Goal: Transaction & Acquisition: Purchase product/service

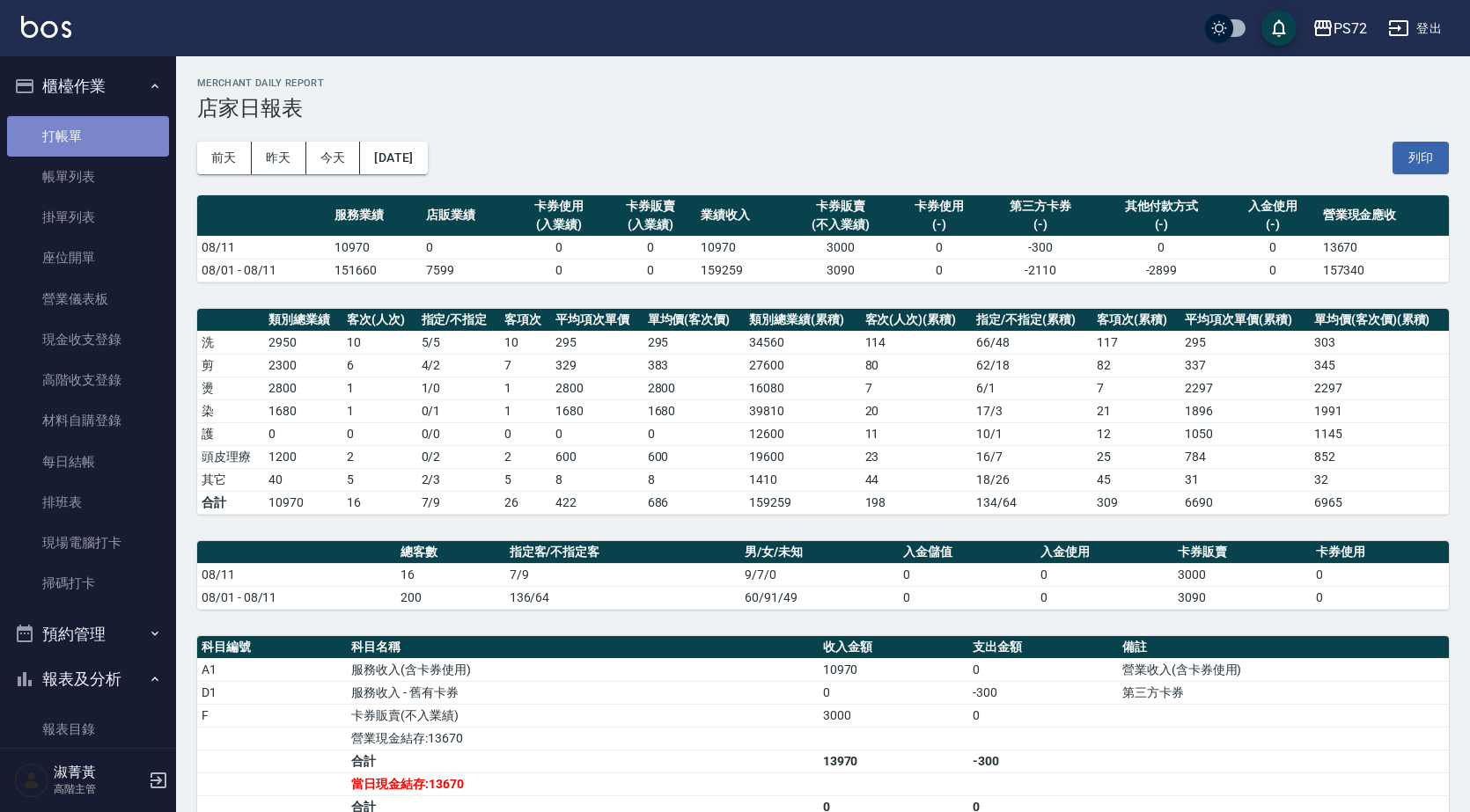
click at [108, 133] on link "打帳單" at bounding box center [87, 136] width 162 height 41
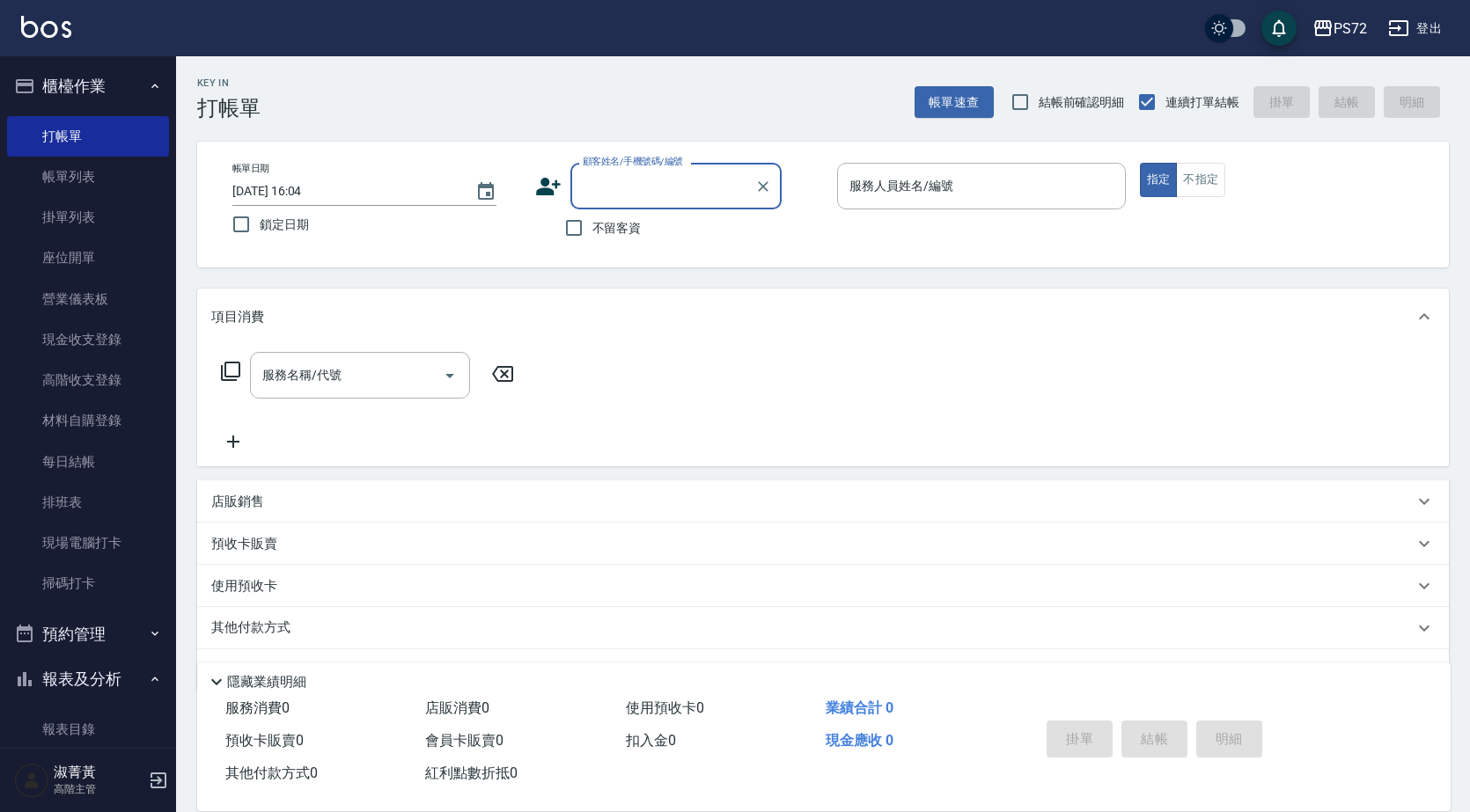
click at [646, 193] on input "顧客姓名/手機號碼/編號" at bounding box center [663, 186] width 169 height 30
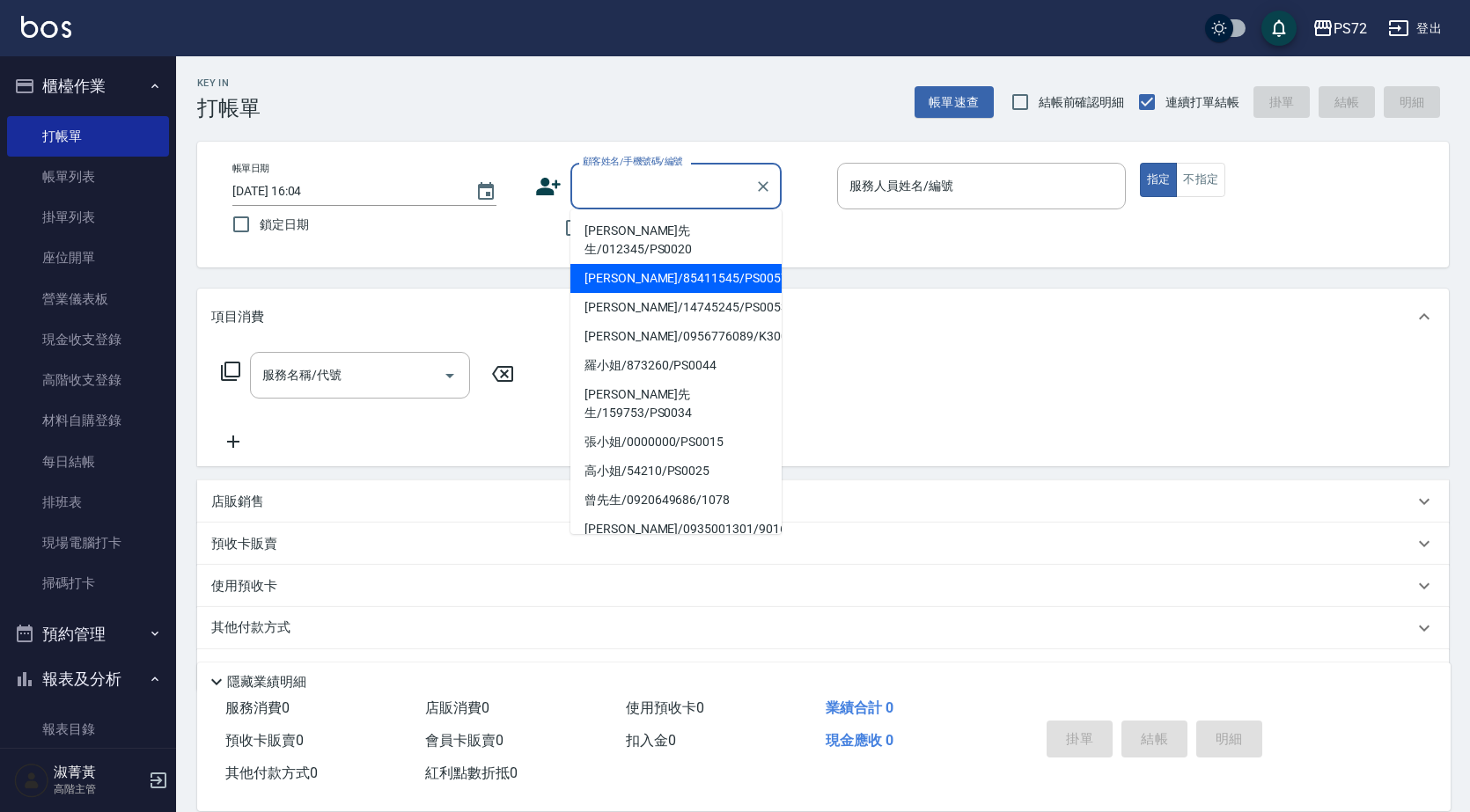
click at [629, 264] on li "[PERSON_NAME]/85411545/PS0057" at bounding box center [676, 279] width 211 height 29
type input "[PERSON_NAME]/85411545/PS0057"
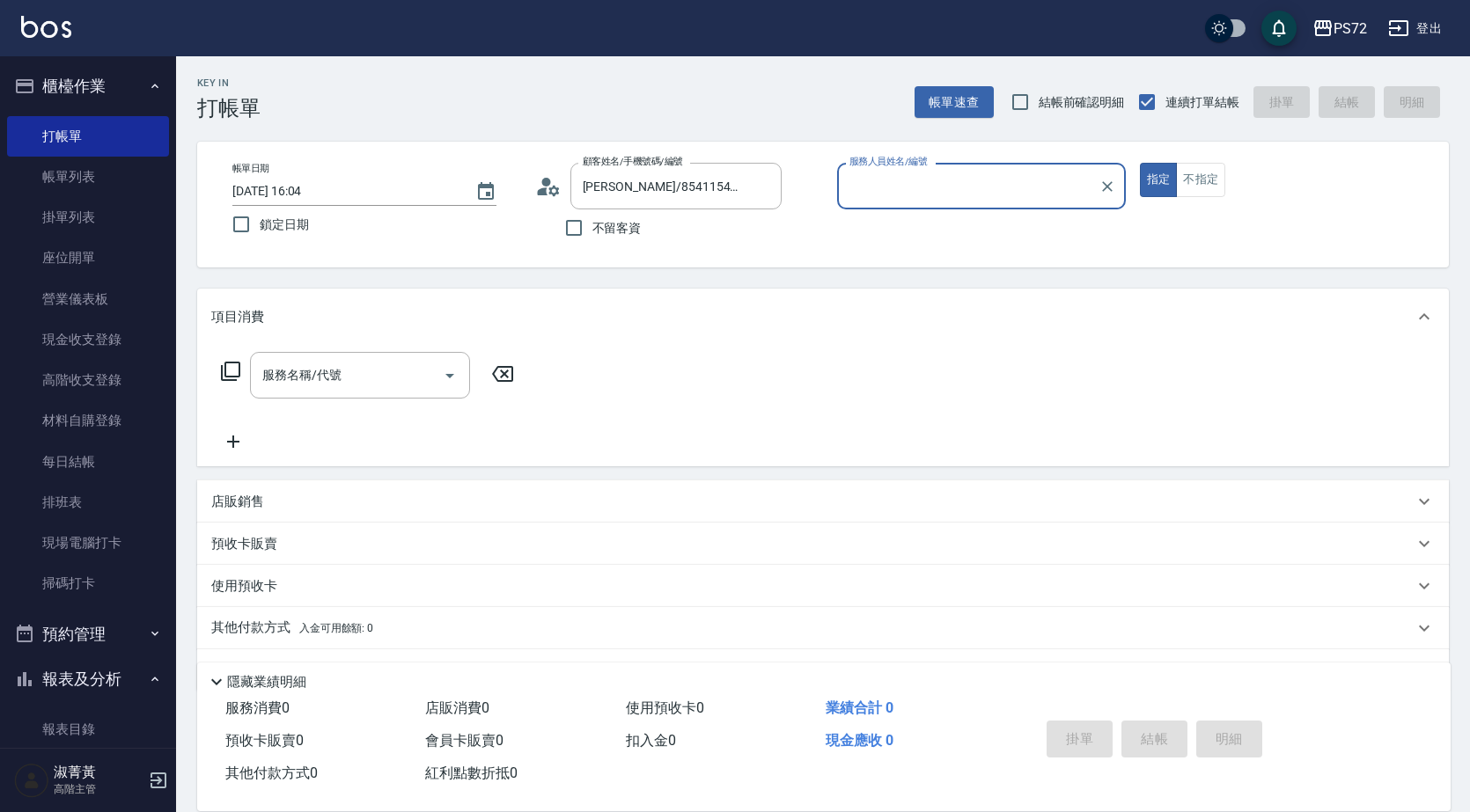
type input "小Hi-02"
click at [965, 184] on input "小Hi-02" at bounding box center [968, 186] width 246 height 30
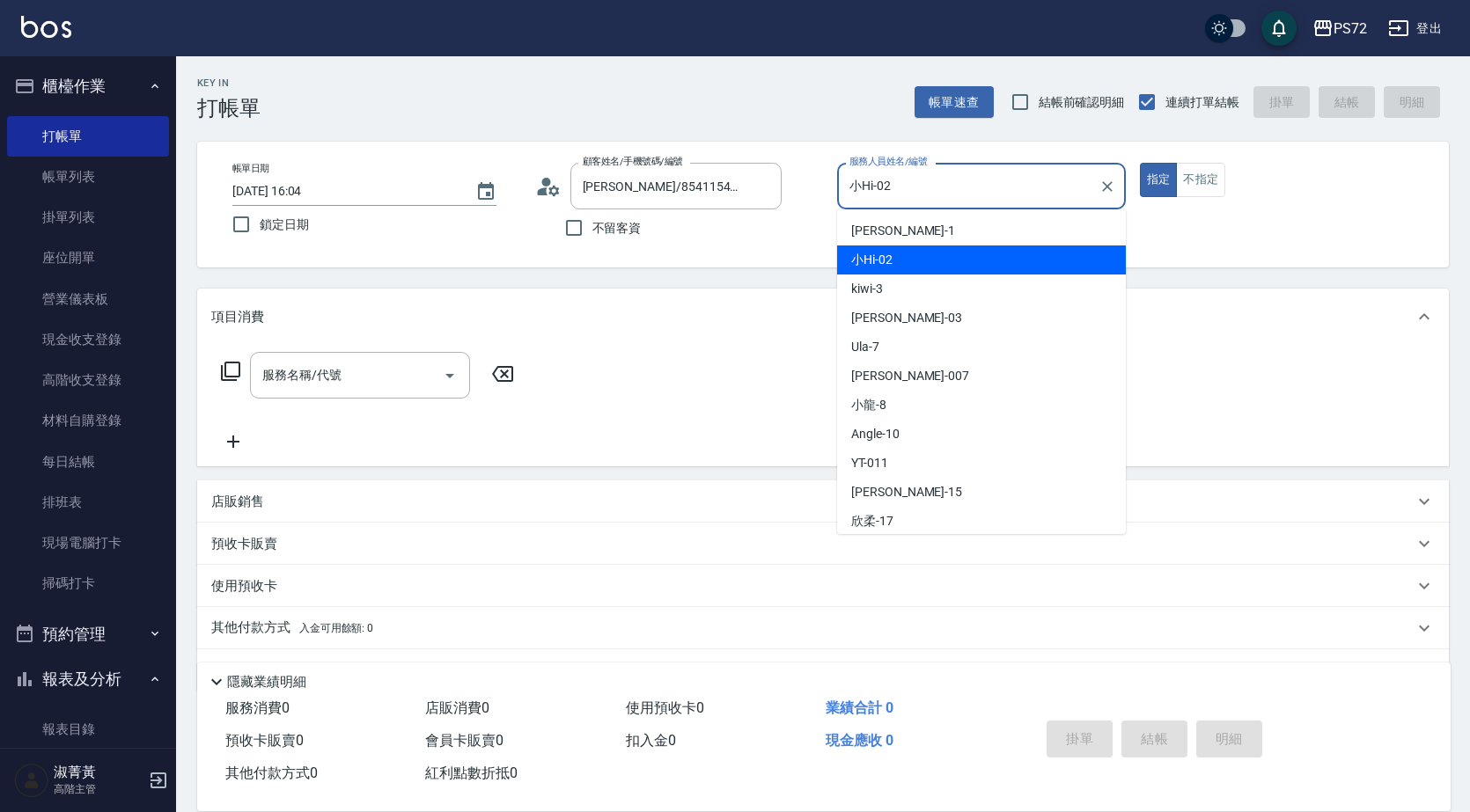
click at [953, 252] on div "小Hi -02" at bounding box center [981, 260] width 289 height 29
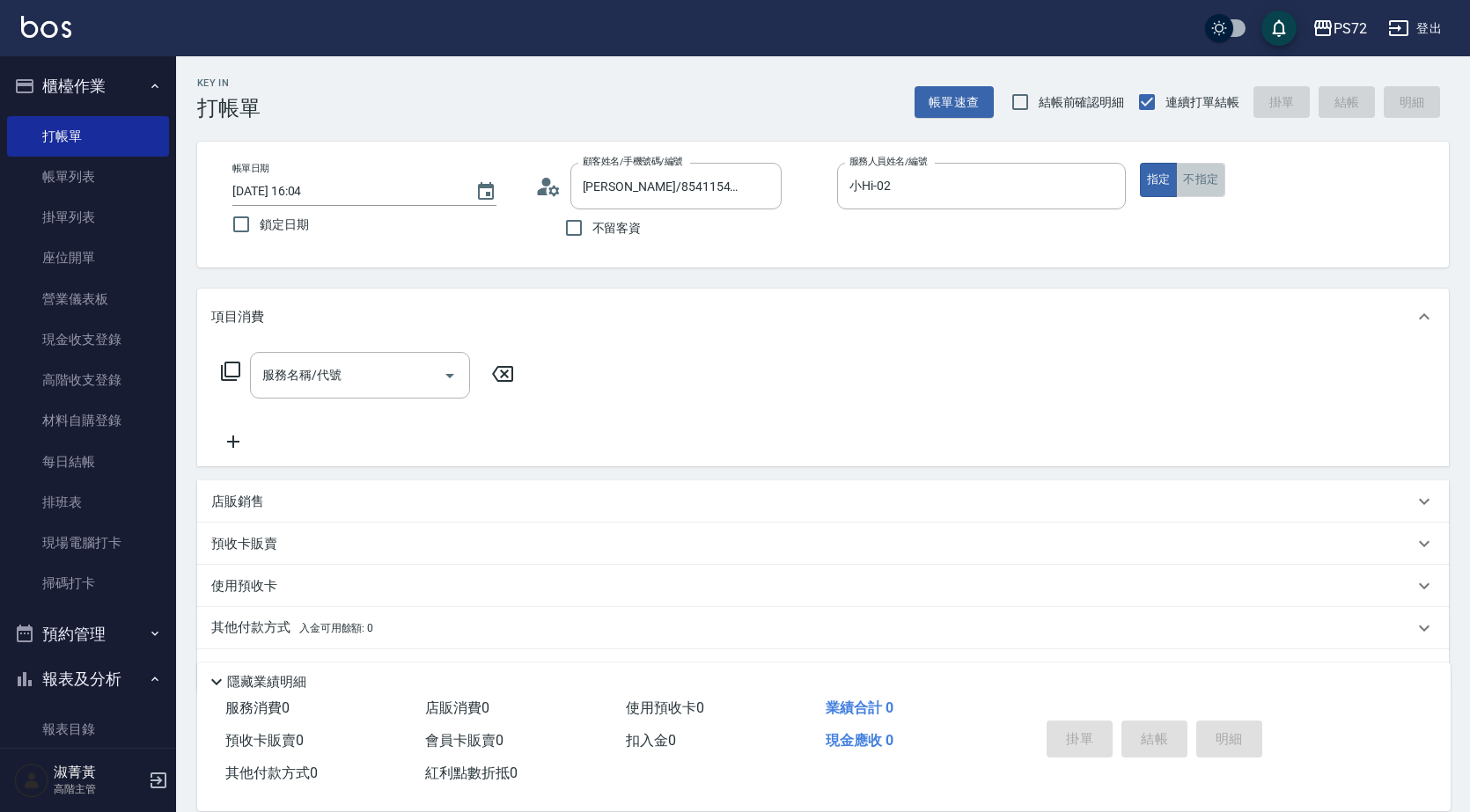
click at [1214, 165] on button "不指定" at bounding box center [1201, 180] width 49 height 34
click at [233, 373] on icon at bounding box center [230, 372] width 21 height 21
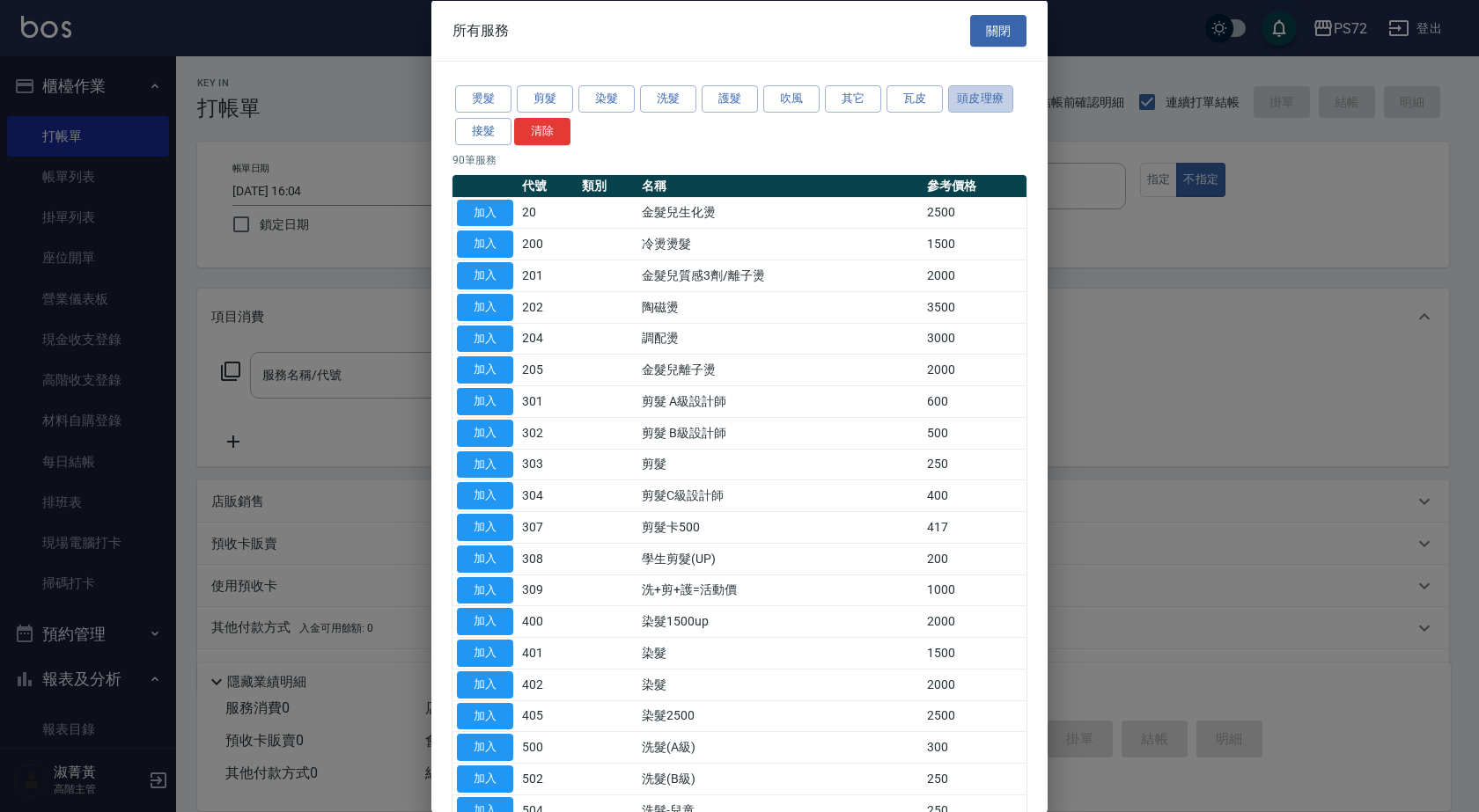
drag, startPoint x: 971, startPoint y: 108, endPoint x: 845, endPoint y: 263, distance: 199.8
click at [968, 115] on div "燙髮 剪髮 染髮 洗髮 護髮 吹風 其它 瓦皮 頭皮理療 接髮 清除" at bounding box center [740, 115] width 574 height 66
click at [979, 93] on button "頭皮理療" at bounding box center [981, 99] width 66 height 28
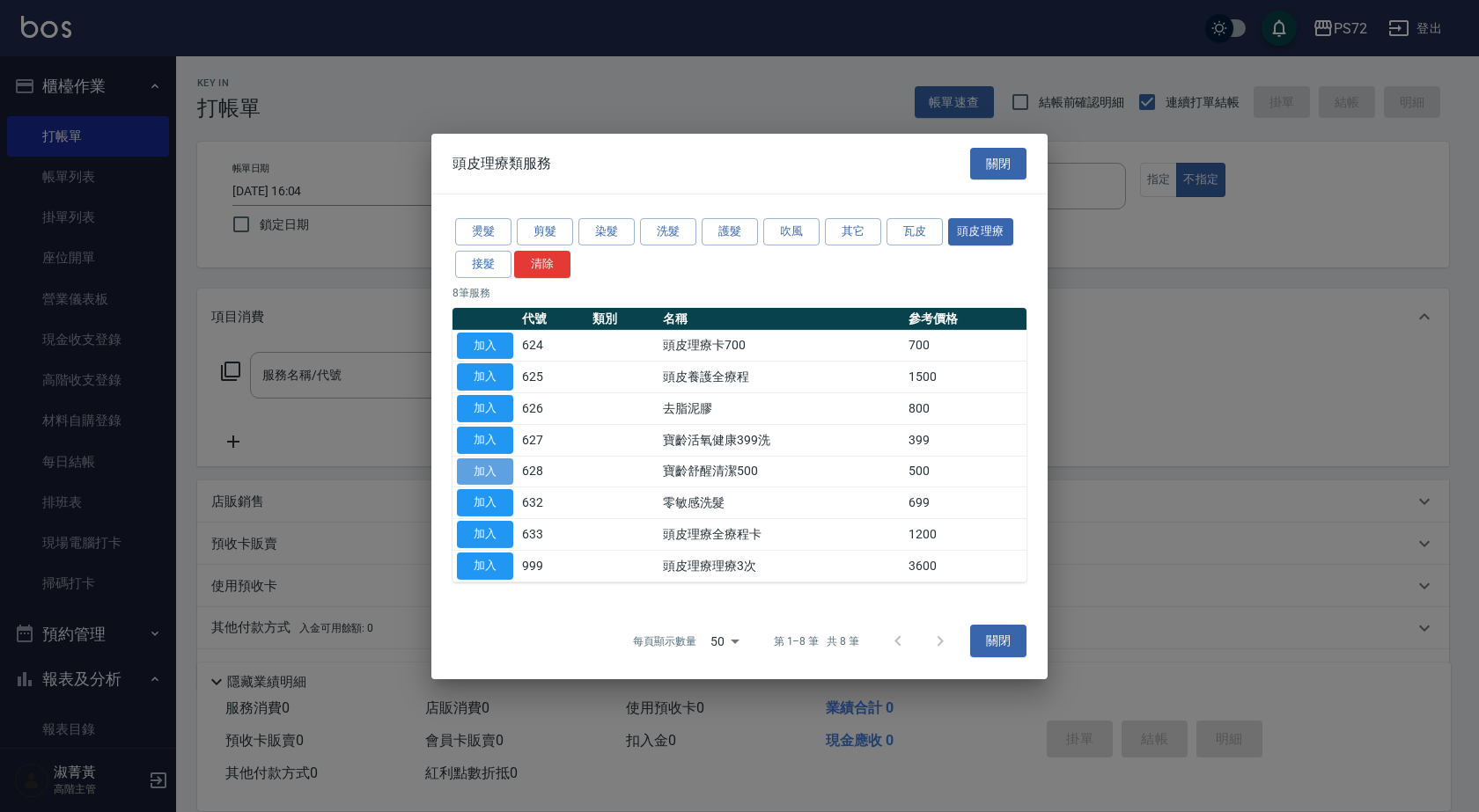
click at [505, 468] on button "加入" at bounding box center [484, 471] width 56 height 28
type input "寶齡舒醒清潔500(628)"
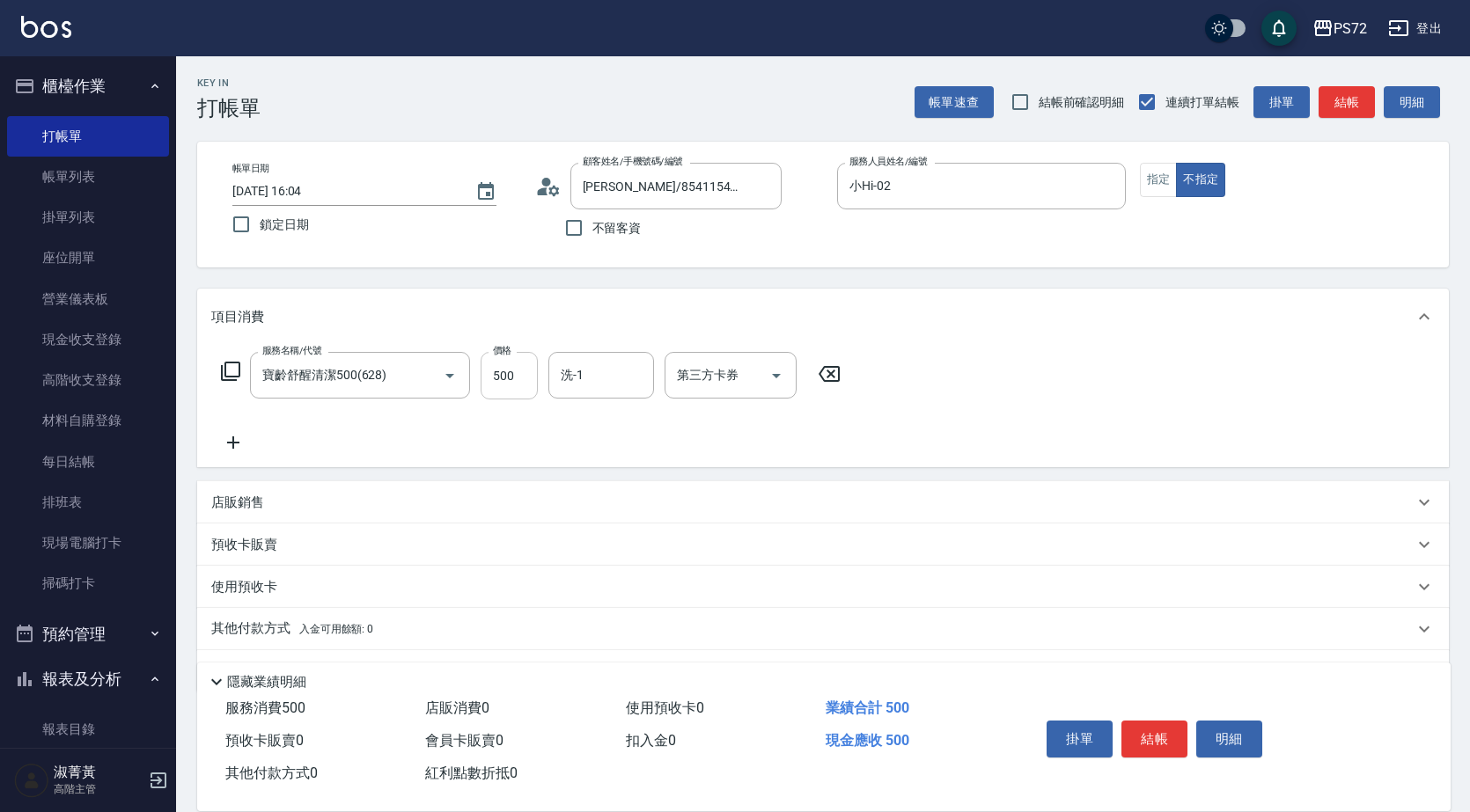
click at [497, 382] on input "500" at bounding box center [509, 376] width 57 height 48
type input "600"
click at [1174, 739] on button "結帳" at bounding box center [1153, 739] width 66 height 37
